Goal: Information Seeking & Learning: Check status

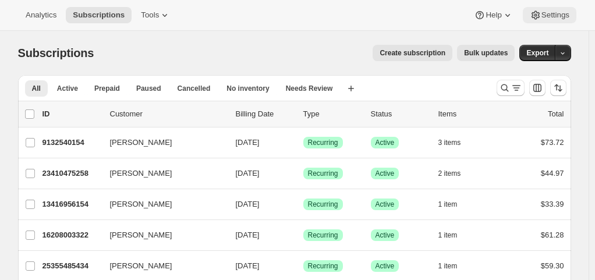
click at [530, 16] on icon at bounding box center [536, 15] width 12 height 12
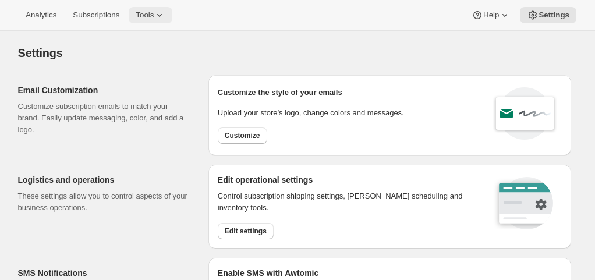
click at [154, 15] on icon at bounding box center [160, 15] width 12 height 12
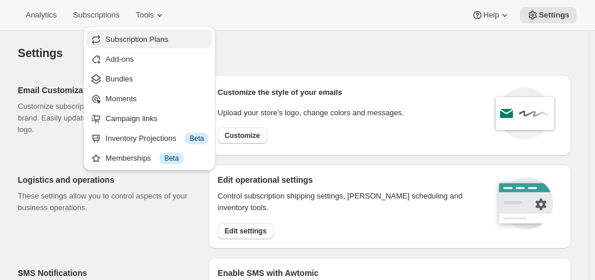
click at [126, 39] on span "Subscription Plans" at bounding box center [136, 39] width 63 height 9
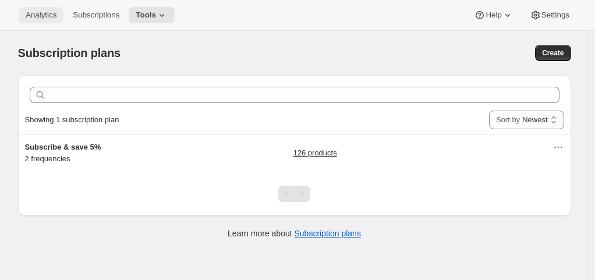
click at [49, 9] on button "Analytics" at bounding box center [41, 15] width 45 height 16
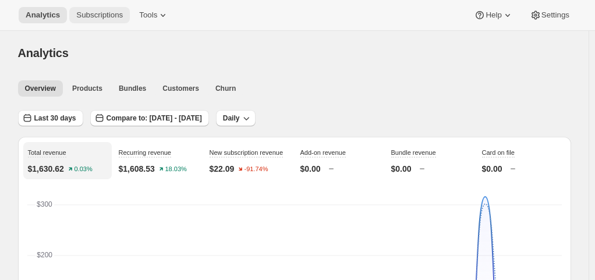
click at [105, 15] on span "Subscriptions" at bounding box center [99, 14] width 47 height 9
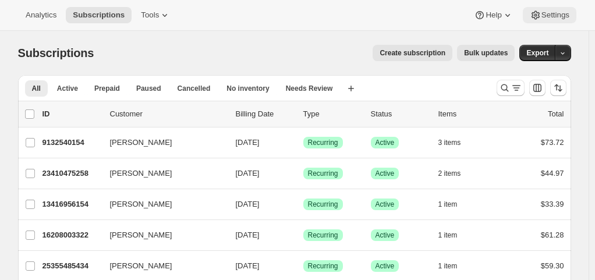
click at [537, 9] on icon at bounding box center [536, 15] width 12 height 12
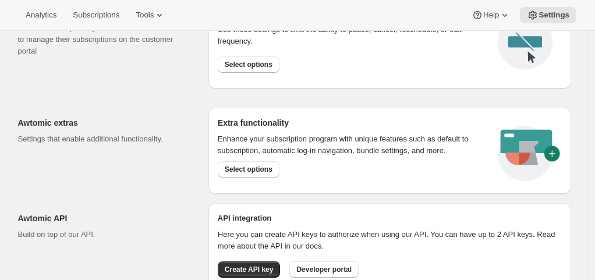
scroll to position [673, 0]
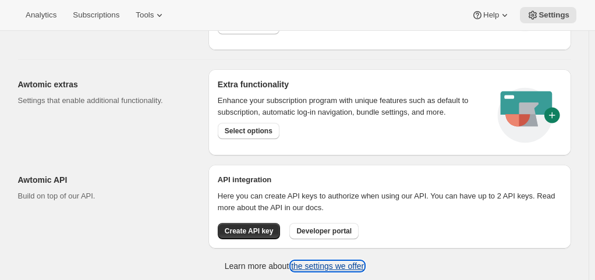
click at [315, 261] on link "the settings we offer" at bounding box center [327, 265] width 73 height 9
click at [183, 130] on div "Awtomic extras Settings that enable additional functionality." at bounding box center [108, 112] width 181 height 86
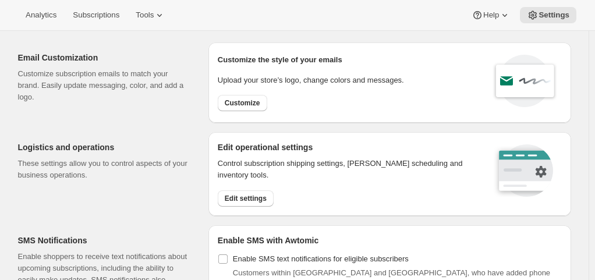
scroll to position [0, 0]
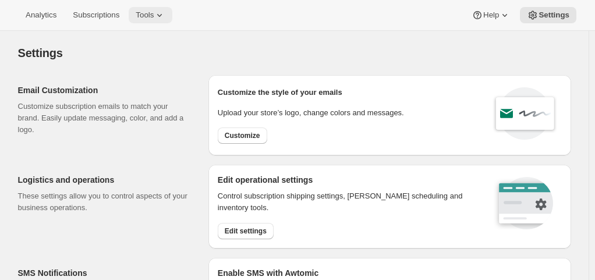
click at [165, 9] on button "Tools" at bounding box center [151, 15] width 44 height 16
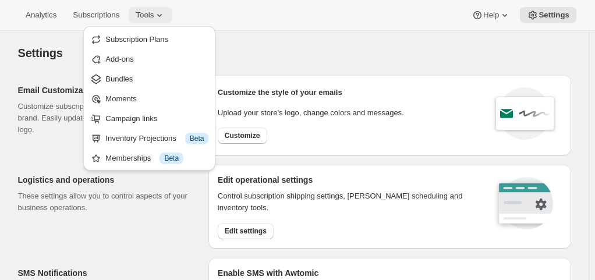
click at [147, 12] on span "Tools" at bounding box center [145, 14] width 18 height 9
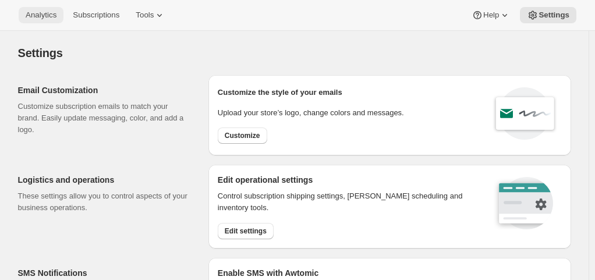
click at [41, 15] on span "Analytics" at bounding box center [41, 14] width 31 height 9
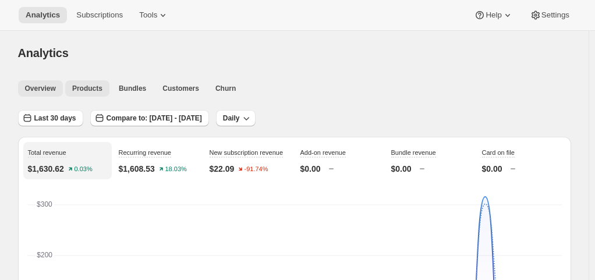
click at [75, 92] on span "Products" at bounding box center [87, 88] width 30 height 9
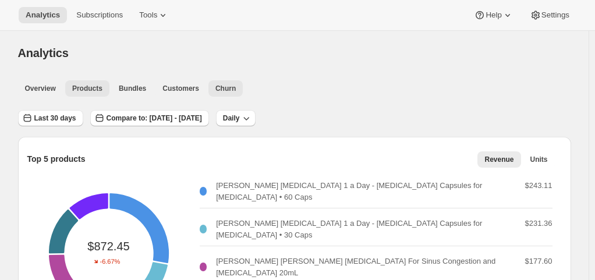
click at [215, 84] on span "Churn" at bounding box center [225, 88] width 20 height 9
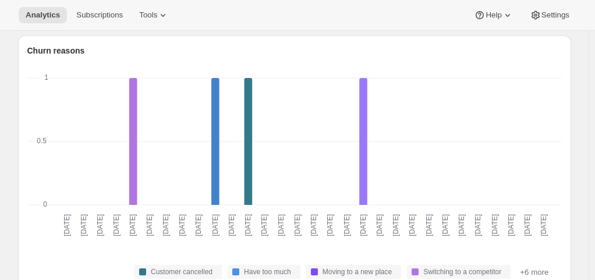
scroll to position [66, 0]
